Goal: Transaction & Acquisition: Purchase product/service

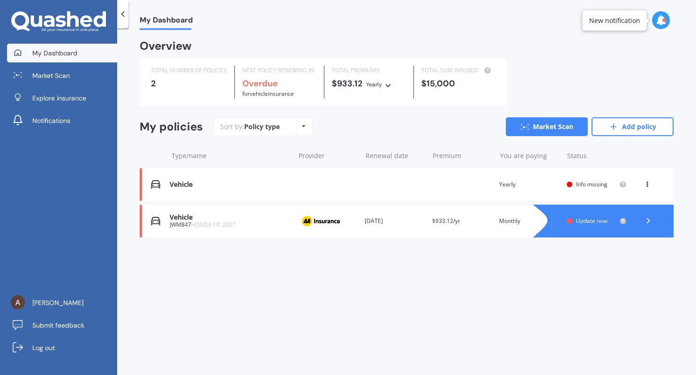
click at [450, 185] on div "Vehicle Renewal date Premium You are paying Yearly Status Info missing View opt…" at bounding box center [407, 184] width 534 height 33
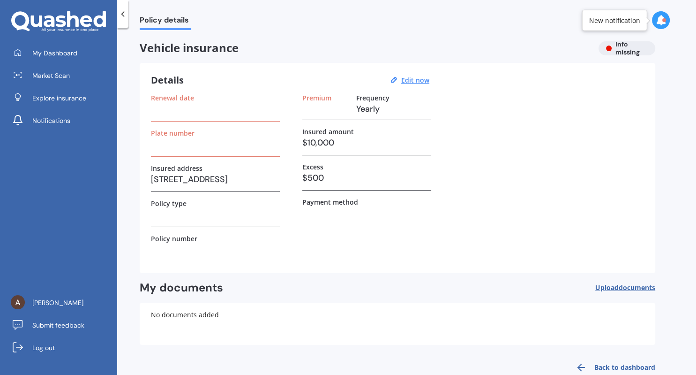
click at [156, 19] on span "Policy details" at bounding box center [166, 21] width 52 height 13
click at [58, 82] on link "Market Scan" at bounding box center [62, 75] width 110 height 19
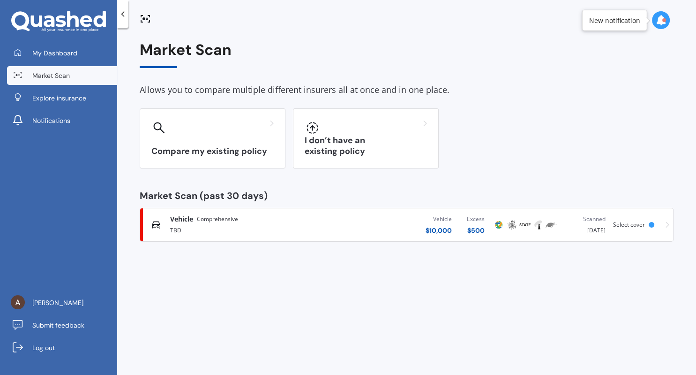
click at [640, 224] on span "Select cover" at bounding box center [629, 224] width 32 height 8
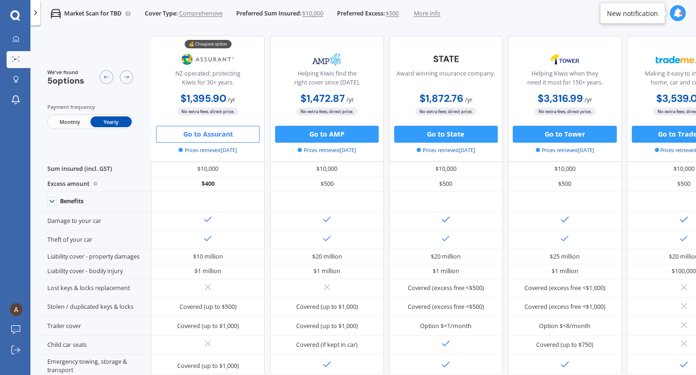
click at [217, 136] on button "Go to Assurant" at bounding box center [208, 134] width 104 height 17
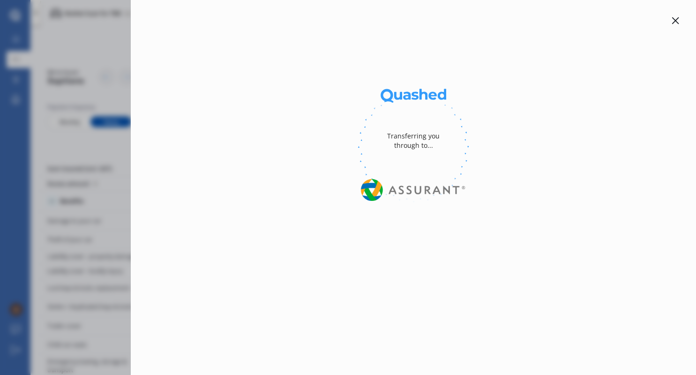
select select "Monthly"
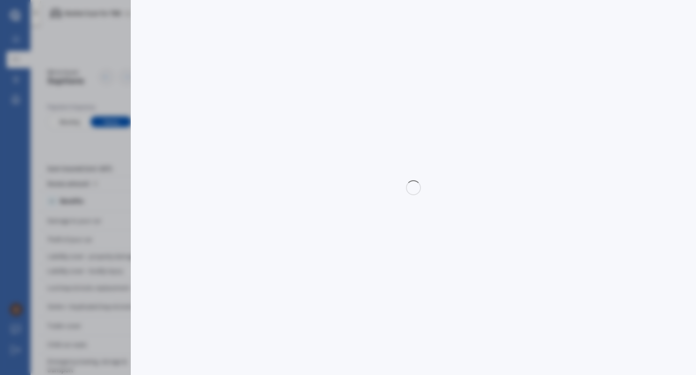
select select "full"
select select "0"
select select "On own property"
select select "Taranaki"
select select "20000"
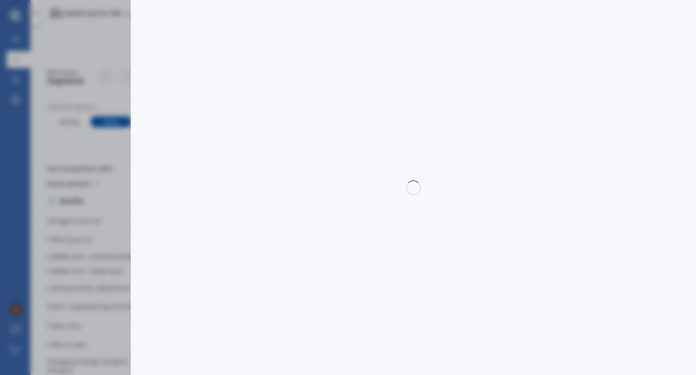
select select "TOYOTA"
select select "AQUA"
select select "HYBRID"
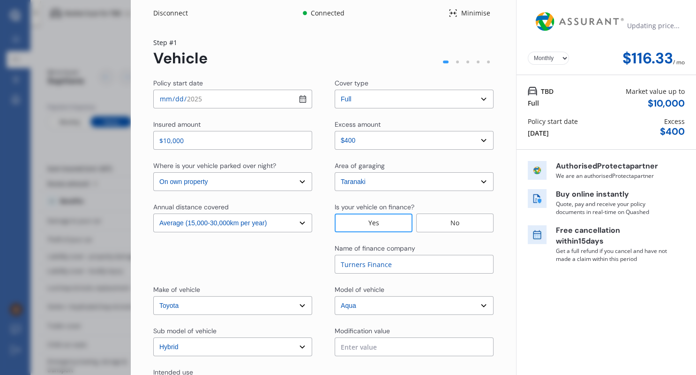
click at [528, 52] on select "Yearly Monthly" at bounding box center [548, 58] width 41 height 13
click option "Yearly" at bounding box center [0, 0] width 0 height 0
drag, startPoint x: 675, startPoint y: 59, endPoint x: 620, endPoint y: 62, distance: 54.9
click at [620, 62] on div "$1,436.14" at bounding box center [644, 58] width 65 height 17
copy div "1,436.14"
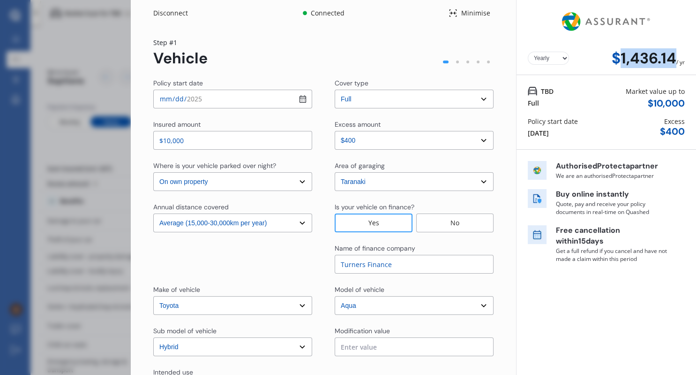
click at [547, 58] on select "Yearly Monthly" at bounding box center [548, 58] width 41 height 13
click option "Monthly" at bounding box center [0, 0] width 0 height 0
click option "Yearly" at bounding box center [0, 0] width 0 height 0
click at [528, 52] on select "Yearly Monthly" at bounding box center [548, 58] width 41 height 13
select select "Monthly"
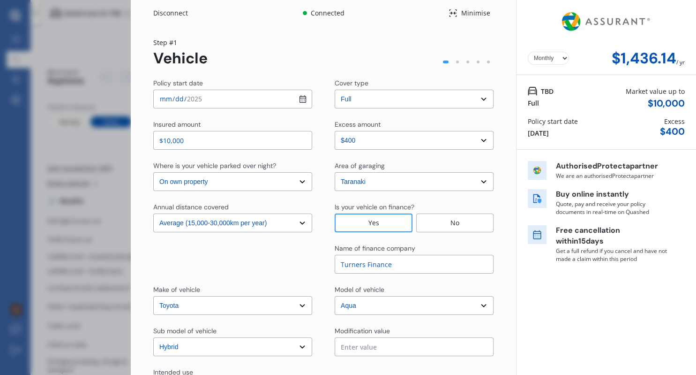
click option "Monthly" at bounding box center [0, 0] width 0 height 0
click at [335, 131] on select "Select excess amount $400 $900 $1,400" at bounding box center [414, 140] width 159 height 19
drag, startPoint x: 383, startPoint y: 139, endPoint x: 638, endPoint y: 310, distance: 306.8
click at [638, 310] on div "Yearly Monthly $119.77 / mo TBD Full Market value up to $ 10,000 Policy start d…" at bounding box center [606, 226] width 180 height 453
click at [363, 134] on select "Select excess amount $400 $900 $1,400" at bounding box center [414, 140] width 159 height 19
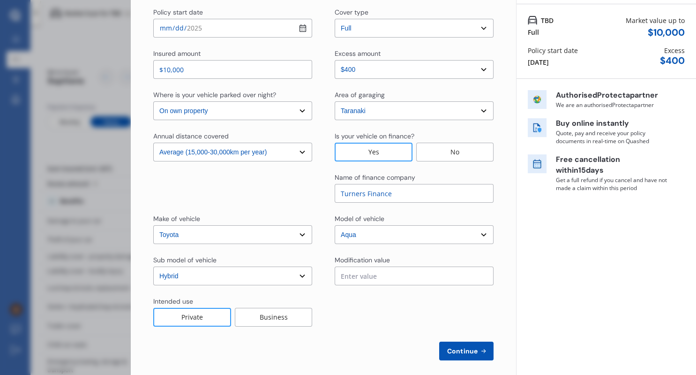
scroll to position [79, 0]
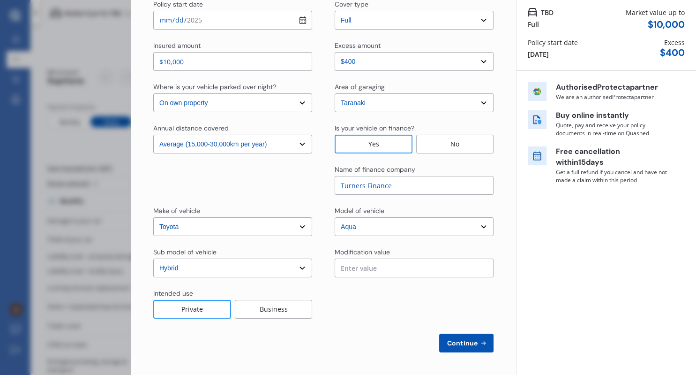
click at [153, 258] on select "Select sub-model Hatchback Hybrid" at bounding box center [232, 267] width 159 height 19
click at [261, 275] on select "Select sub-model Hatchback Hybrid" at bounding box center [232, 267] width 159 height 19
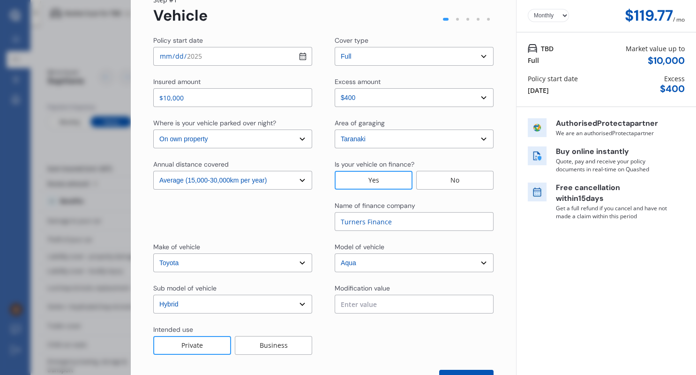
scroll to position [24, 0]
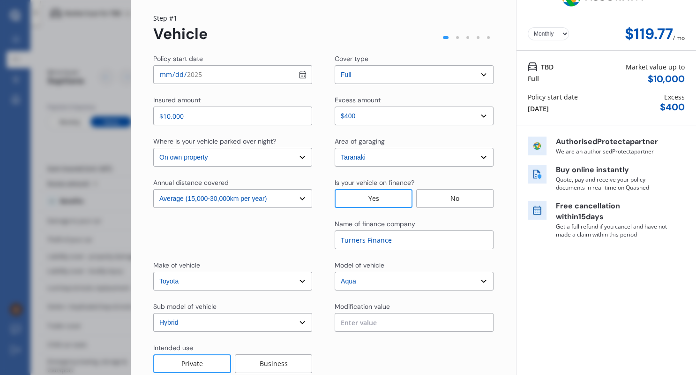
click at [153, 189] on select "Select Low (less than 15,000km per year) Average (15,000-30,000km per year) Hig…" at bounding box center [232, 198] width 159 height 19
select select "15000"
click option "Low (less than 15,000km per year)" at bounding box center [0, 0] width 0 height 0
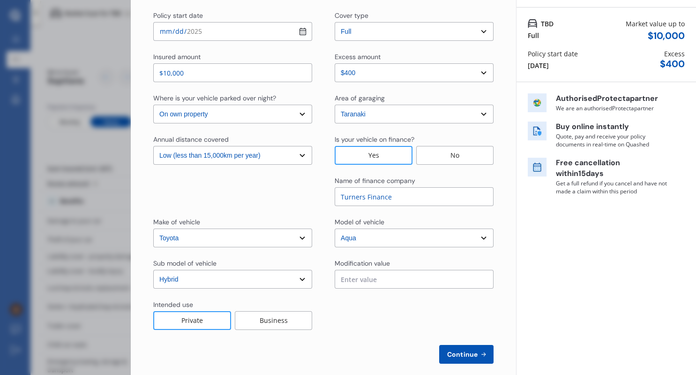
scroll to position [79, 0]
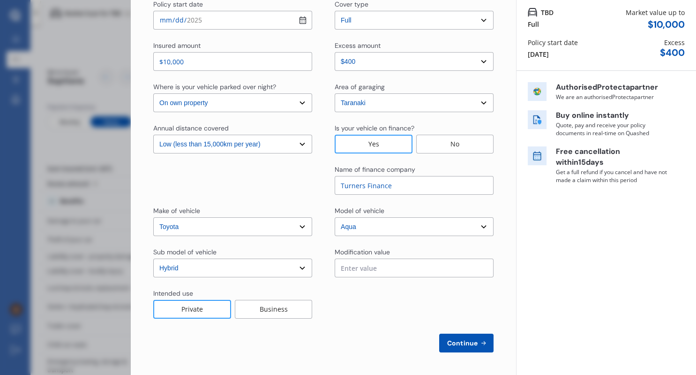
click at [424, 314] on div at bounding box center [414, 303] width 159 height 30
click at [461, 343] on span "Continue" at bounding box center [462, 343] width 34 height 8
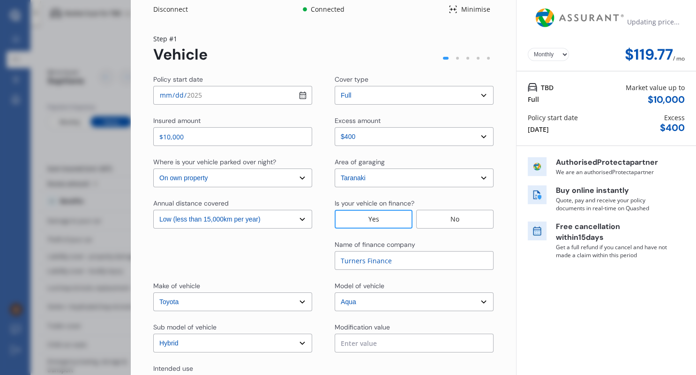
scroll to position [0, 0]
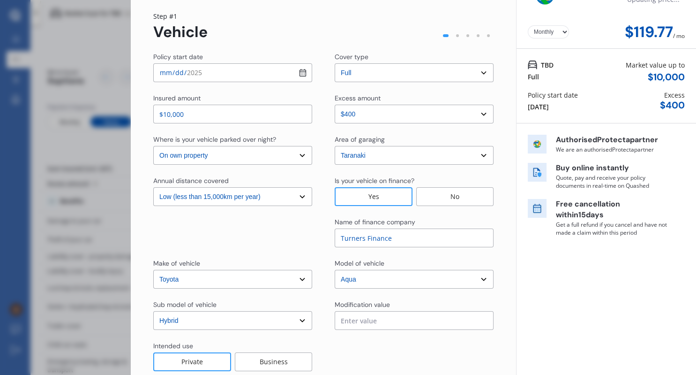
select select "Miss"
select select "05"
select select "07"
select select "1996"
select select "full"
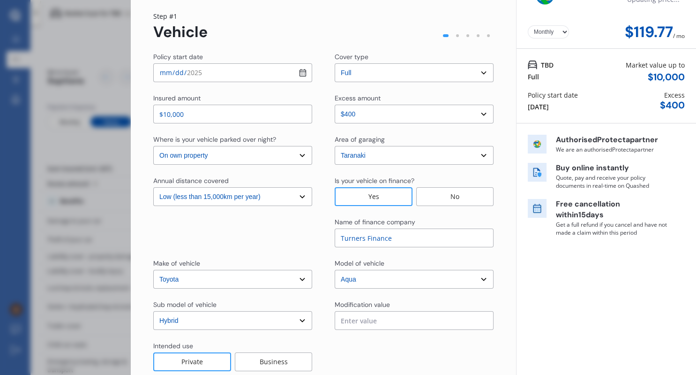
select select "more than 4 years"
select select "[GEOGRAPHIC_DATA]"
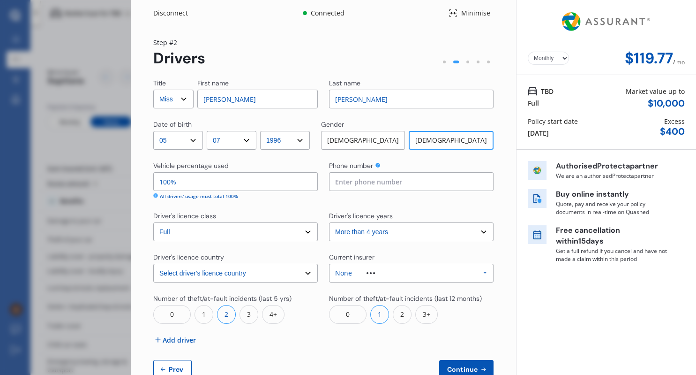
click at [413, 270] on div "None Allianz AAI AMI IAG - NZI/State Lumley Vero Unknown Other Insurer None Pro…" at bounding box center [411, 272] width 165 height 19
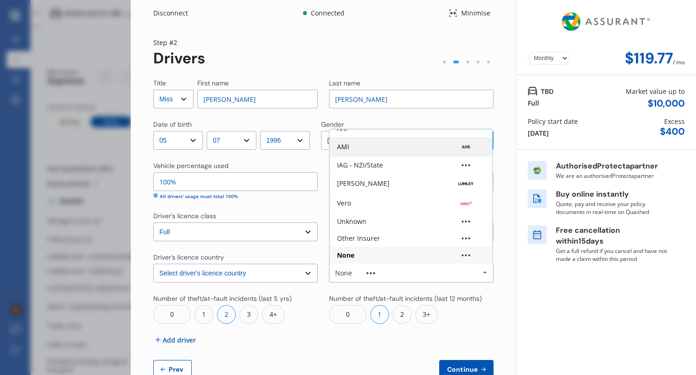
click at [380, 150] on div "AMI" at bounding box center [411, 146] width 148 height 9
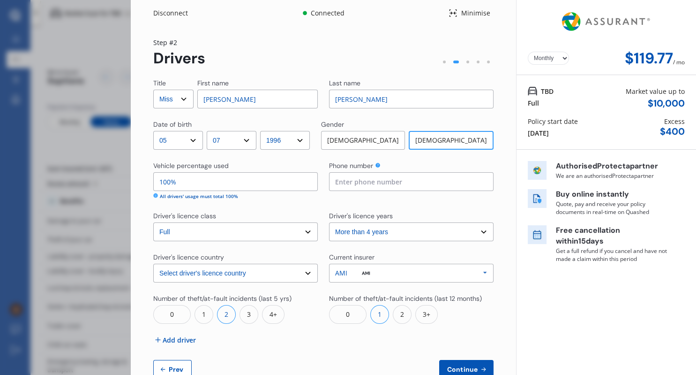
click at [371, 349] on div "Title Select Mr Mrs Miss Ms Dr First name Anna Last name Roguski Date of birth …" at bounding box center [323, 228] width 340 height 300
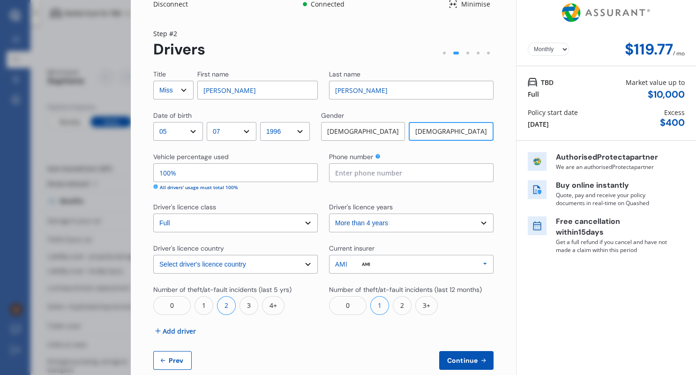
scroll to position [0, 0]
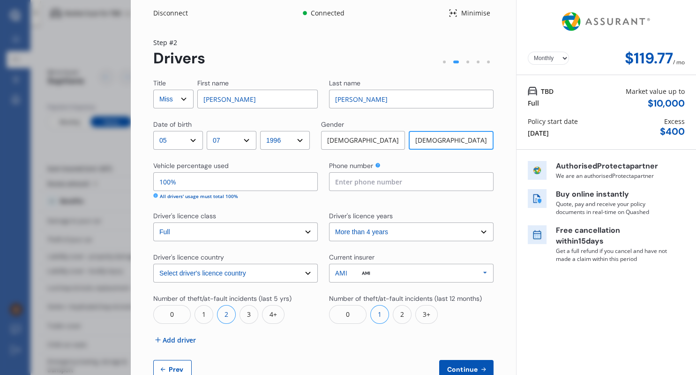
click at [458, 368] on span "Continue" at bounding box center [462, 369] width 34 height 8
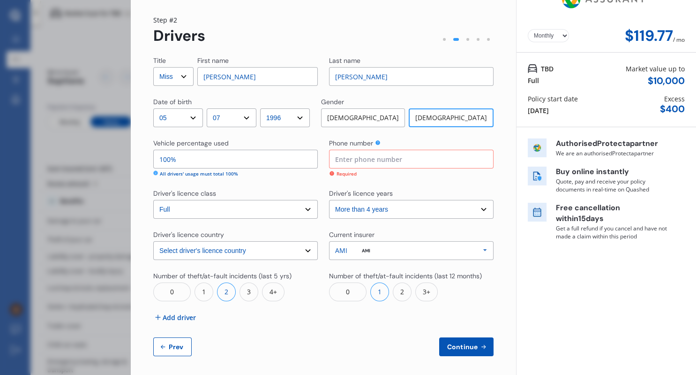
scroll to position [26, 0]
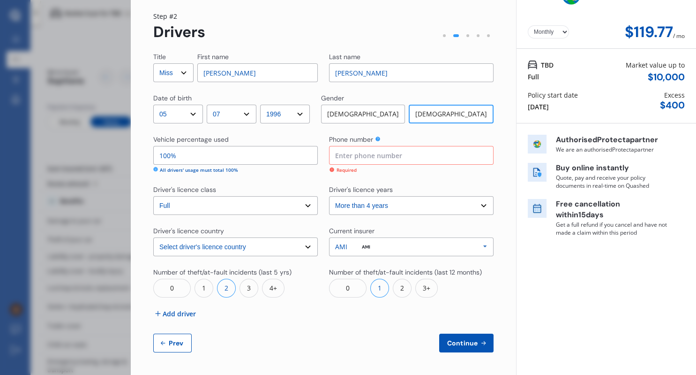
click at [382, 162] on input at bounding box center [411, 155] width 165 height 19
type input "02041817781"
click at [474, 352] on button "Continue" at bounding box center [466, 342] width 54 height 19
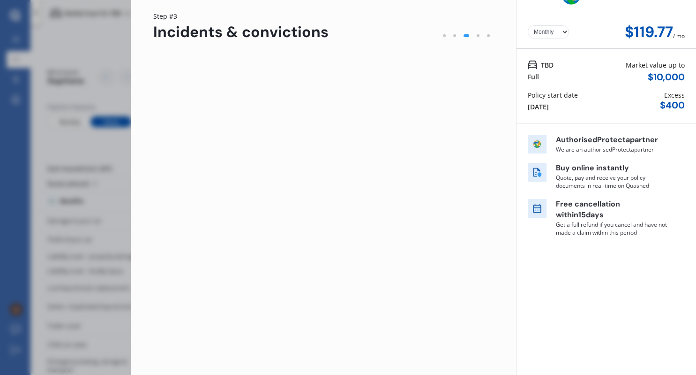
scroll to position [0, 0]
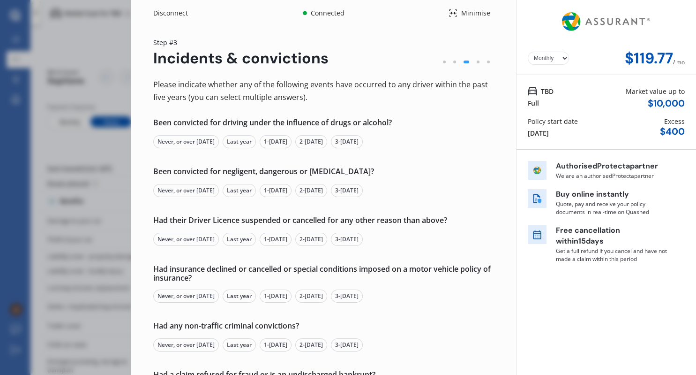
click at [210, 138] on div "Never, or over [DATE]" at bounding box center [186, 141] width 66 height 13
click at [198, 242] on div "Never, or over [DATE]" at bounding box center [186, 239] width 66 height 13
click at [206, 301] on div "Never, or over [DATE]" at bounding box center [186, 295] width 66 height 13
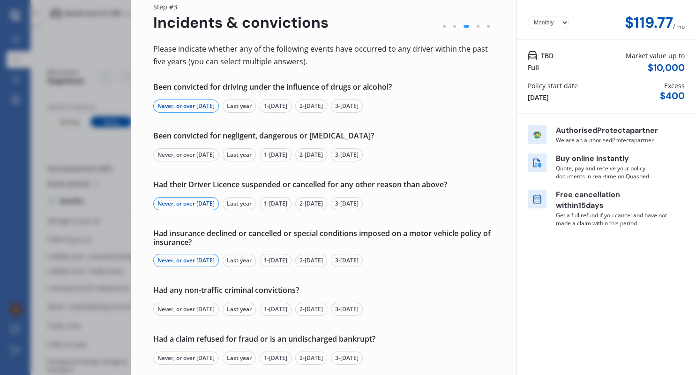
scroll to position [54, 0]
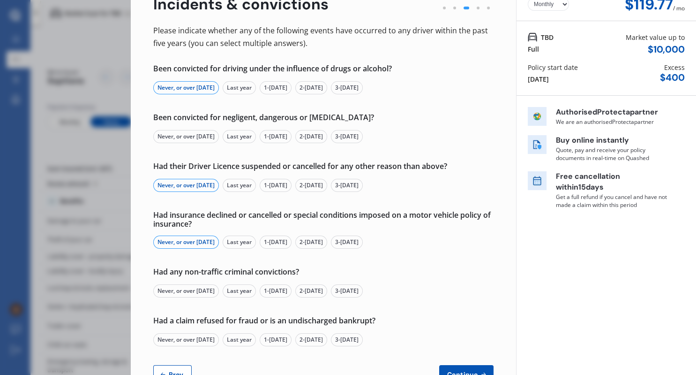
click at [207, 290] on div "Never, or over [DATE]" at bounding box center [186, 290] width 66 height 13
click at [203, 342] on div "Never, or over [DATE]" at bounding box center [186, 339] width 66 height 13
drag, startPoint x: 372, startPoint y: 119, endPoint x: 154, endPoint y: 116, distance: 218.5
click at [154, 116] on div "Been convicted for negligent, dangerous or [MEDICAL_DATA]?" at bounding box center [323, 117] width 340 height 9
copy div "Been convicted for negligent, dangerous or [MEDICAL_DATA]?"
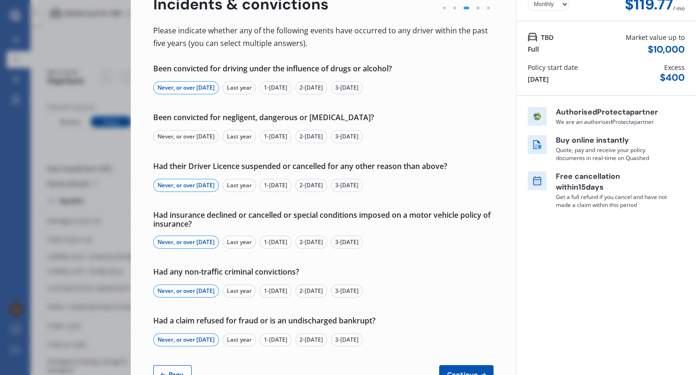
click at [179, 138] on div "Never, or over [DATE]" at bounding box center [186, 136] width 66 height 13
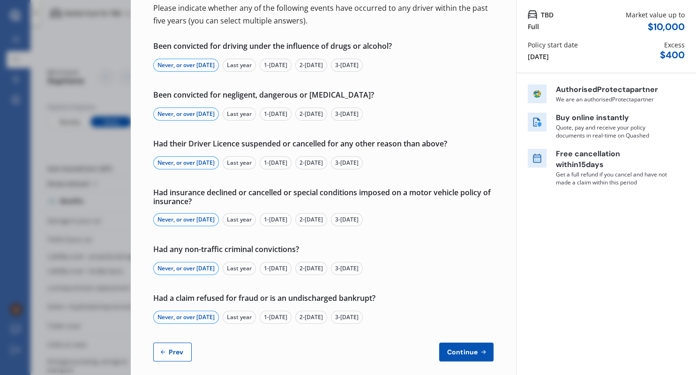
scroll to position [85, 0]
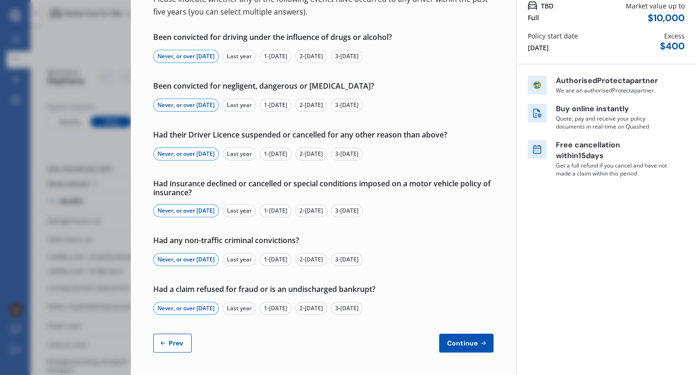
click at [480, 348] on button "Continue" at bounding box center [466, 342] width 54 height 19
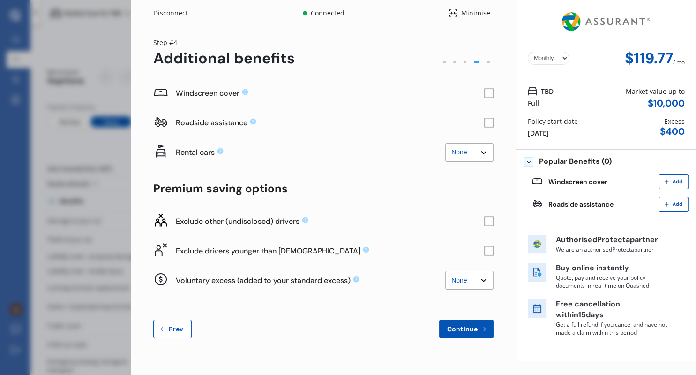
scroll to position [0, 0]
click at [680, 182] on span "Add" at bounding box center [677, 182] width 14 height 6
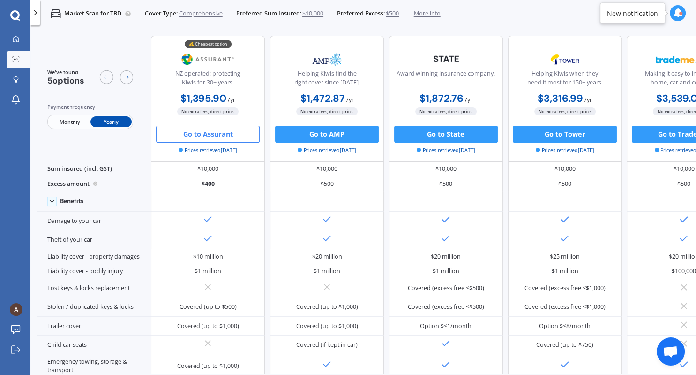
click at [216, 129] on button "Go to Assurant" at bounding box center [208, 134] width 104 height 17
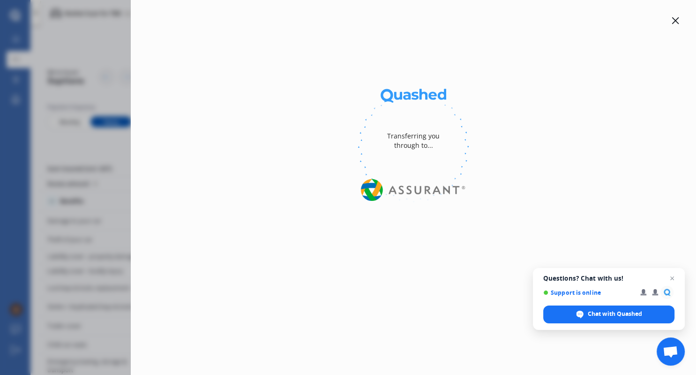
select select "Monthly"
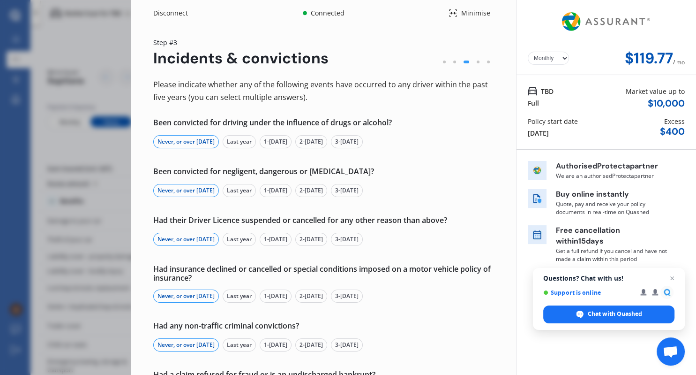
scroll to position [85, 0]
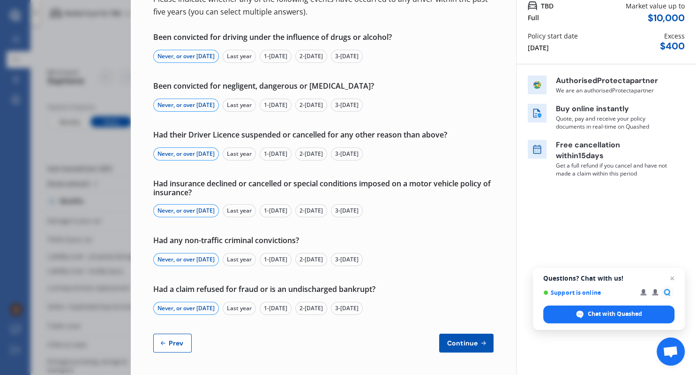
click at [183, 345] on span "Prev" at bounding box center [176, 343] width 19 height 8
select select "Miss"
select select "05"
select select "07"
select select "1996"
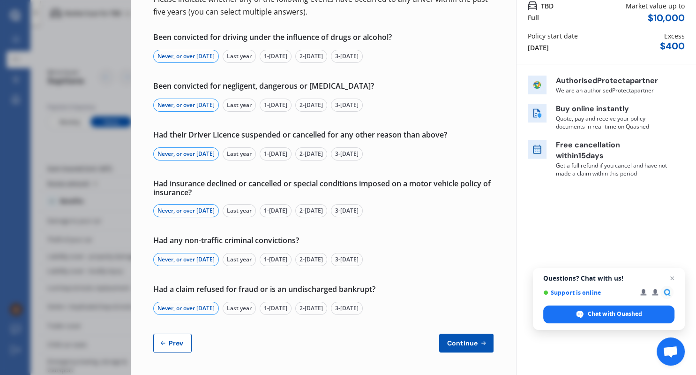
select select "full"
select select "more than 4 years"
select select "[GEOGRAPHIC_DATA]"
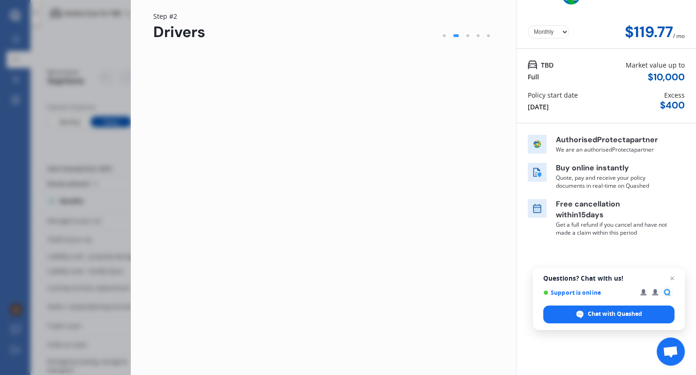
scroll to position [26, 0]
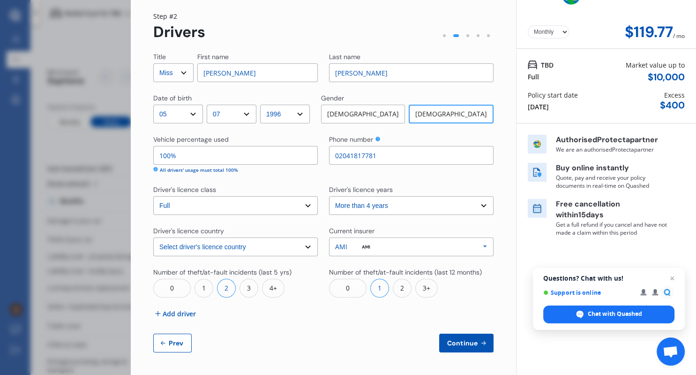
click at [185, 346] on button "Prev" at bounding box center [172, 342] width 38 height 19
select select "full"
select select "0"
select select "On own property"
select select "Taranaki"
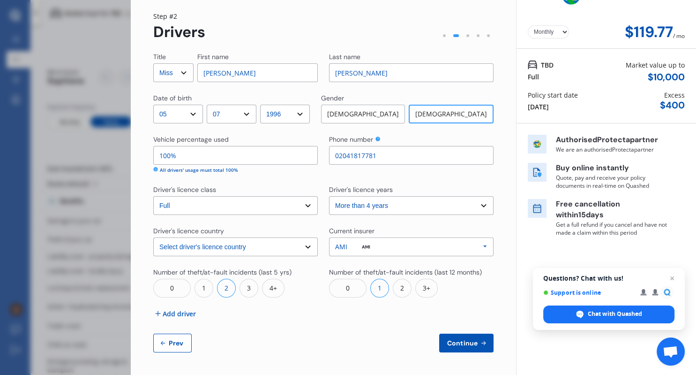
select select "15000"
select select "TOYOTA"
select select "AQUA"
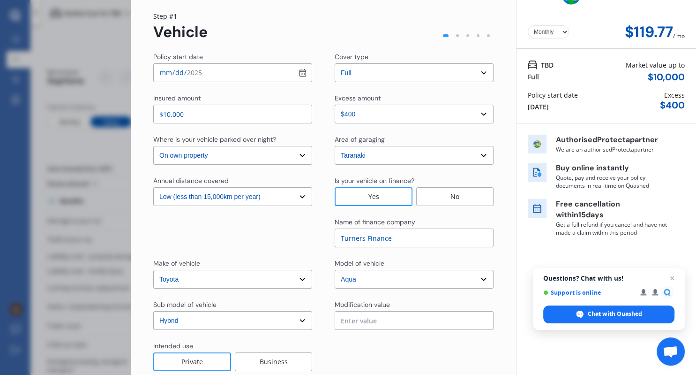
click at [153, 311] on select "Select sub-model Hatchback Hybrid" at bounding box center [232, 320] width 159 height 19
select select "HATCHBACK"
click option "Hatchback" at bounding box center [0, 0] width 0 height 0
click at [436, 360] on div at bounding box center [414, 356] width 159 height 30
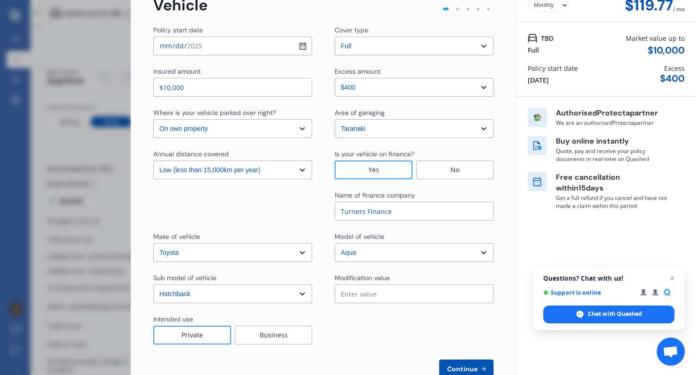
scroll to position [79, 0]
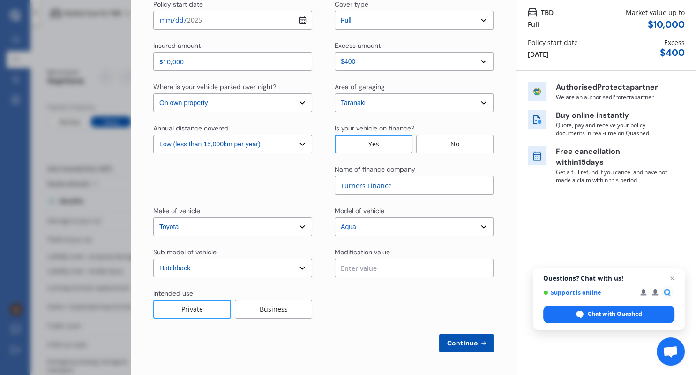
click at [475, 346] on span "Continue" at bounding box center [462, 343] width 34 height 8
select select "Miss"
select select "05"
select select "07"
select select "1996"
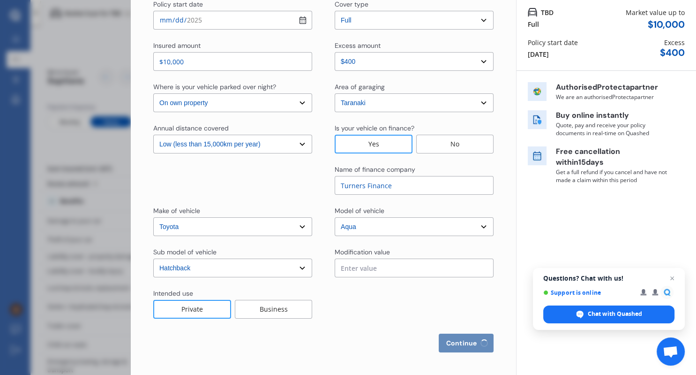
select select "full"
select select "more than 4 years"
select select "[GEOGRAPHIC_DATA]"
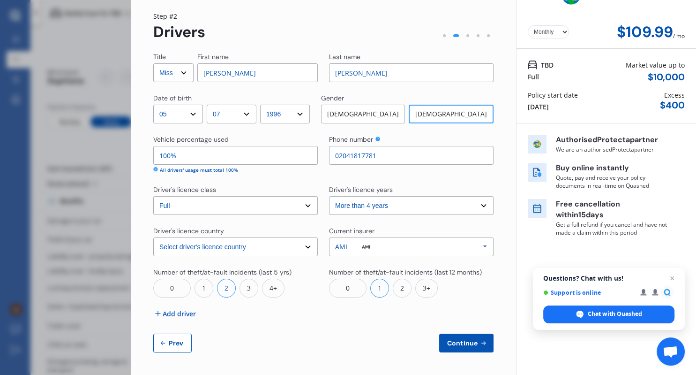
scroll to position [0, 0]
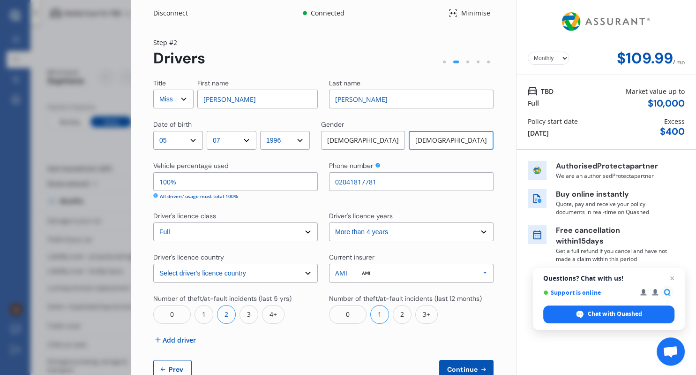
click at [528, 52] on select "Yearly Monthly" at bounding box center [548, 58] width 41 height 13
select select "Yearly"
click option "Yearly" at bounding box center [0, 0] width 0 height 0
